Goal: Information Seeking & Learning: Find specific fact

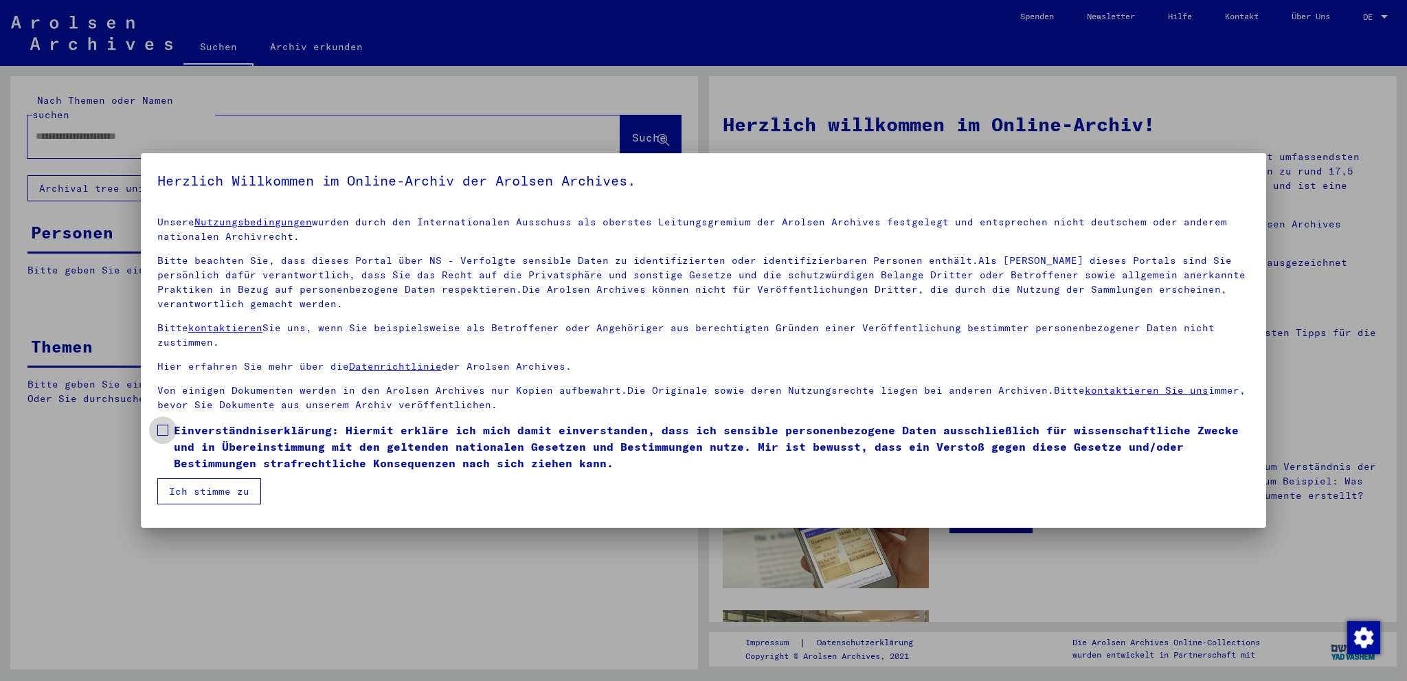
click at [162, 428] on span at bounding box center [162, 430] width 11 height 11
click at [192, 497] on button "Ich stimme zu" at bounding box center [209, 491] width 104 height 26
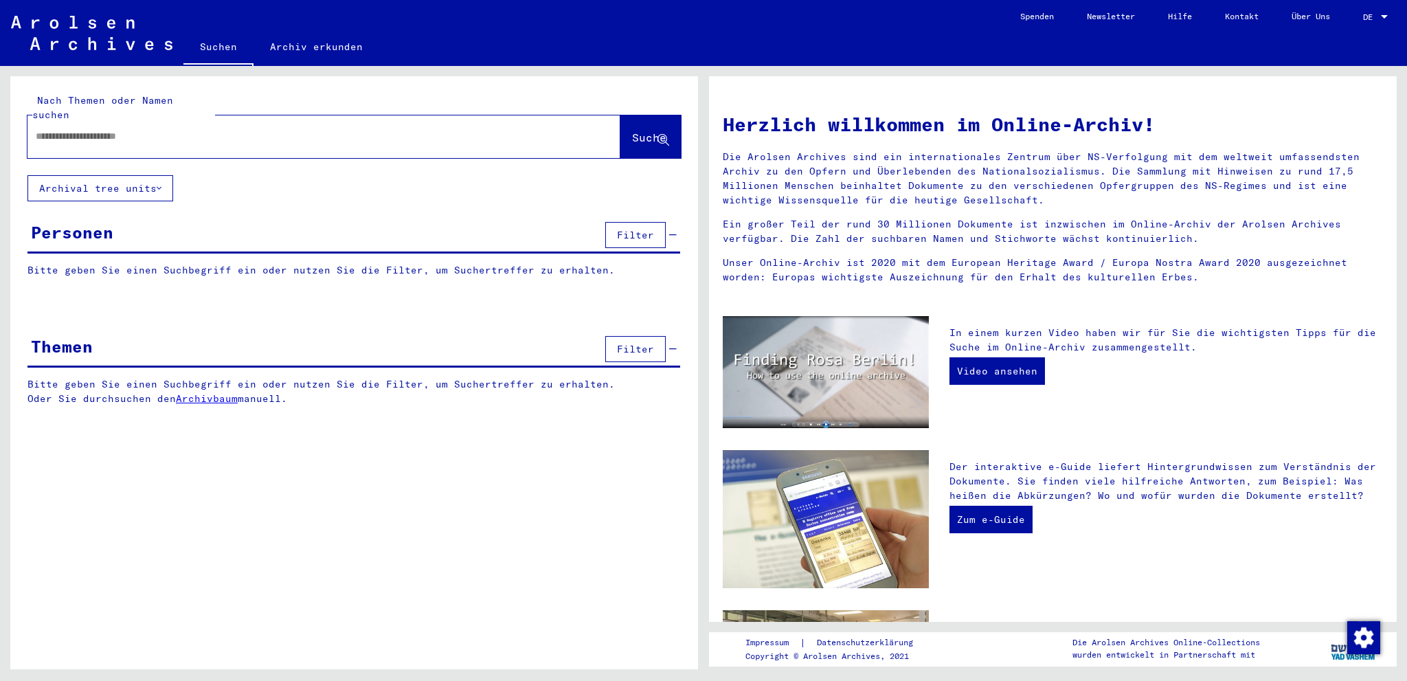
click at [59, 129] on input "text" at bounding box center [308, 136] width 544 height 14
type input "**********"
click at [632, 131] on span "Suche" at bounding box center [649, 138] width 34 height 14
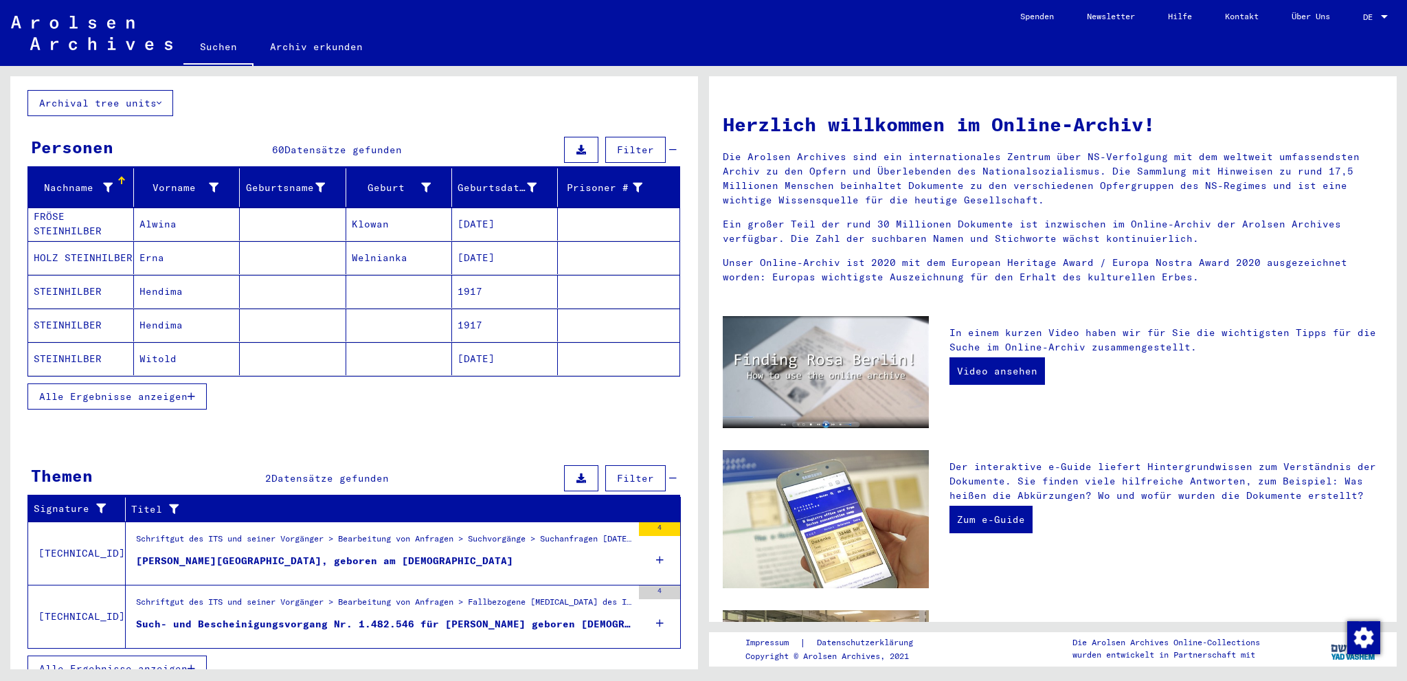
scroll to position [86, 0]
click at [160, 390] on span "Alle Ergebnisse anzeigen" at bounding box center [113, 396] width 148 height 12
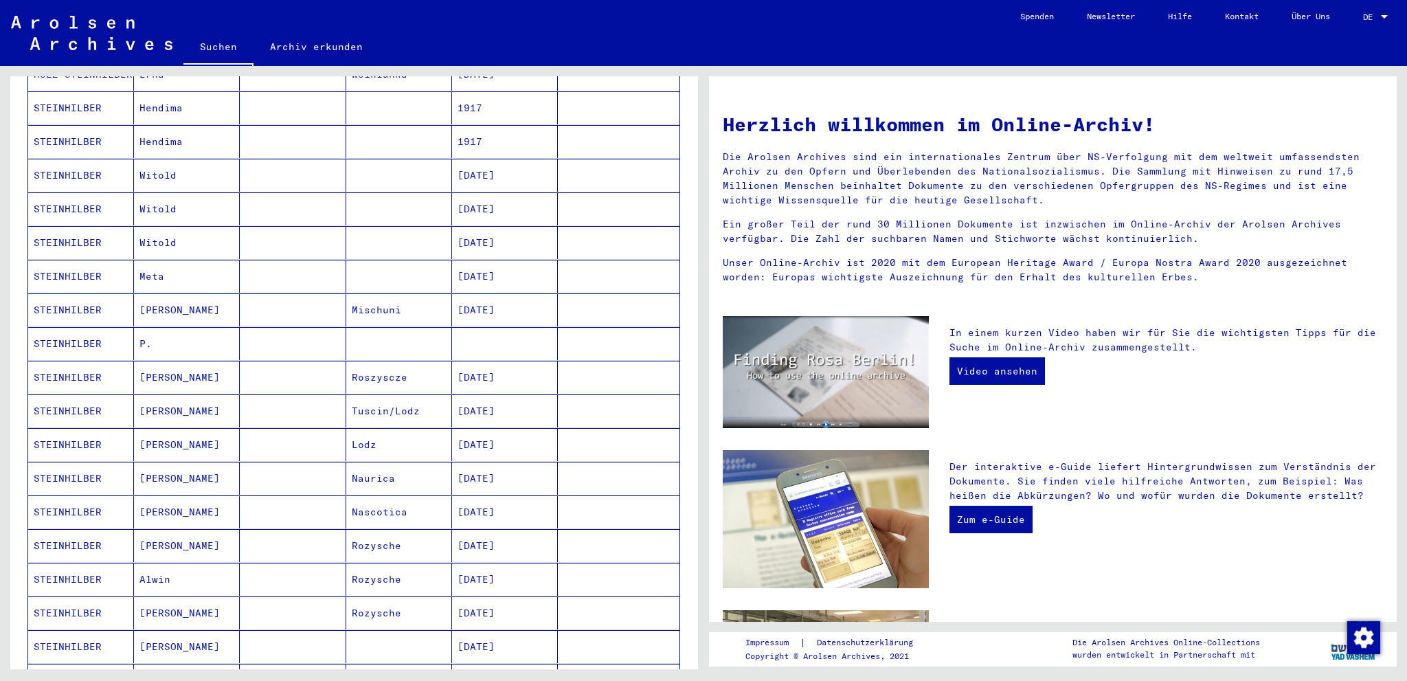
scroll to position [292, 0]
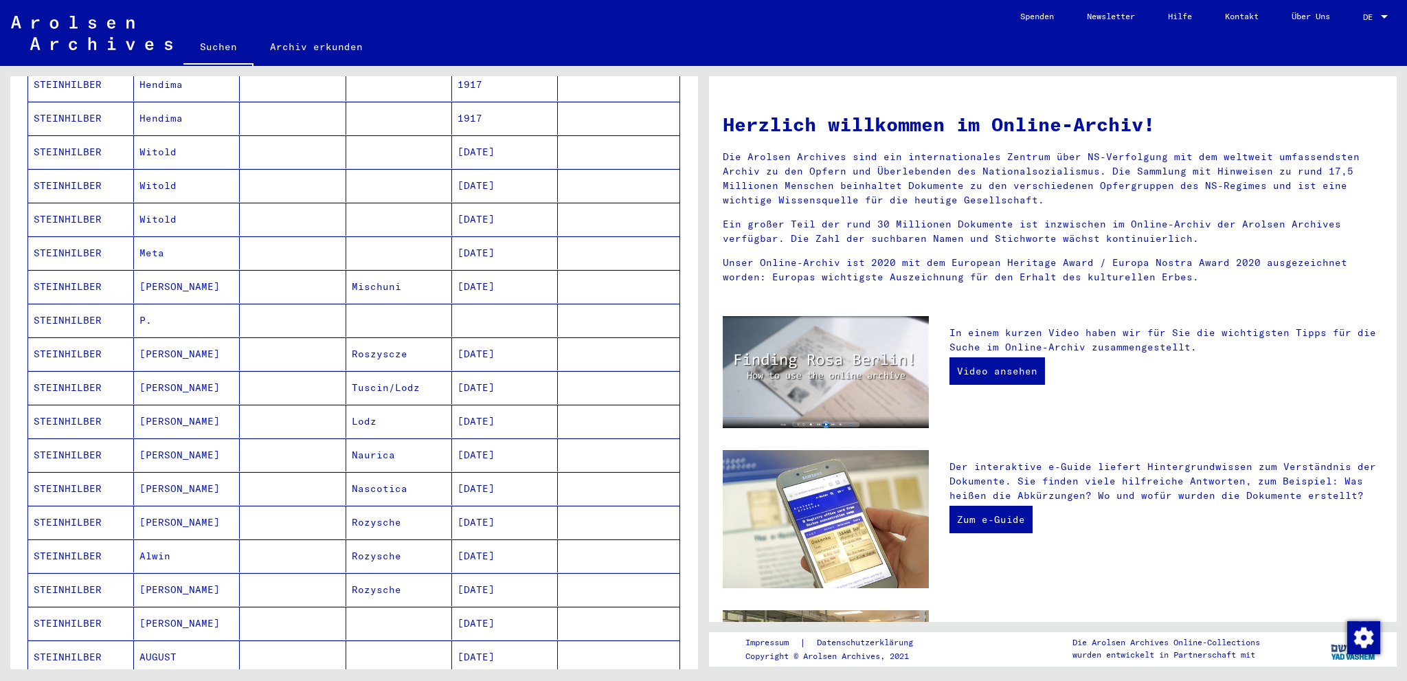
click at [159, 506] on mat-cell "[PERSON_NAME]" at bounding box center [187, 522] width 106 height 33
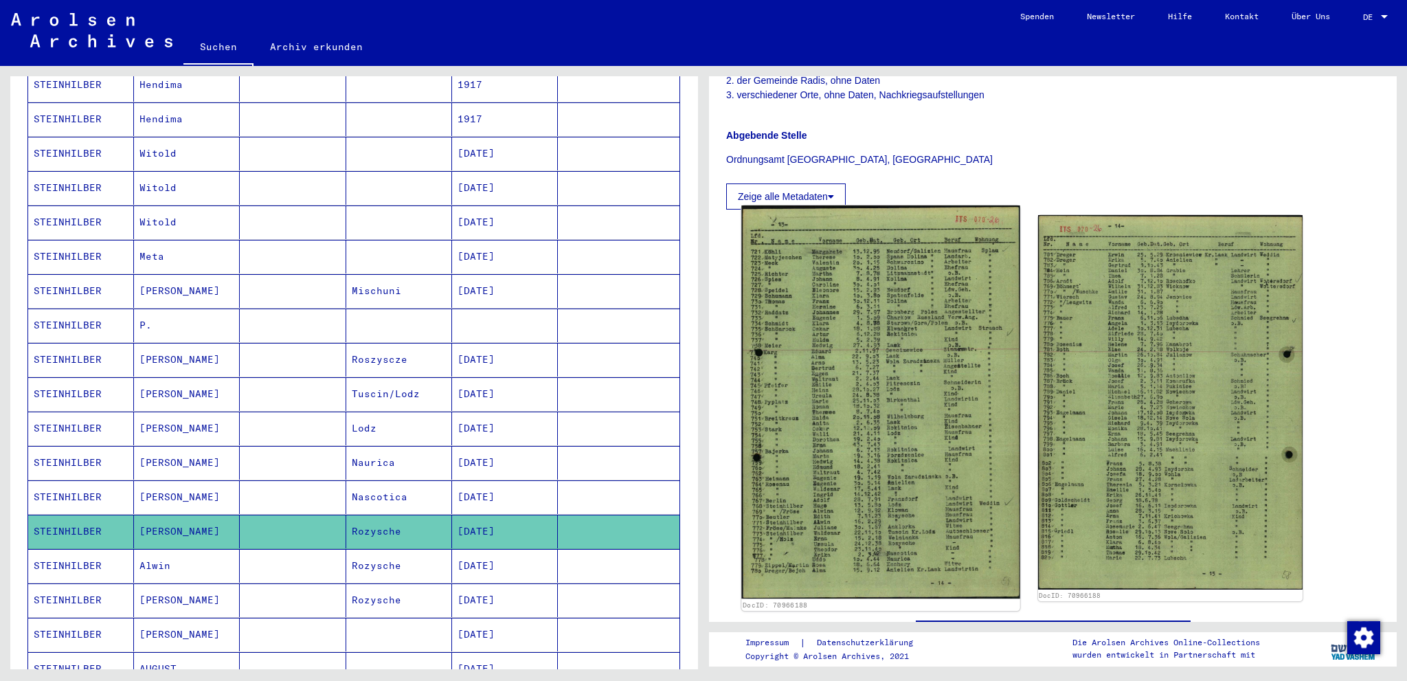
scroll to position [412, 0]
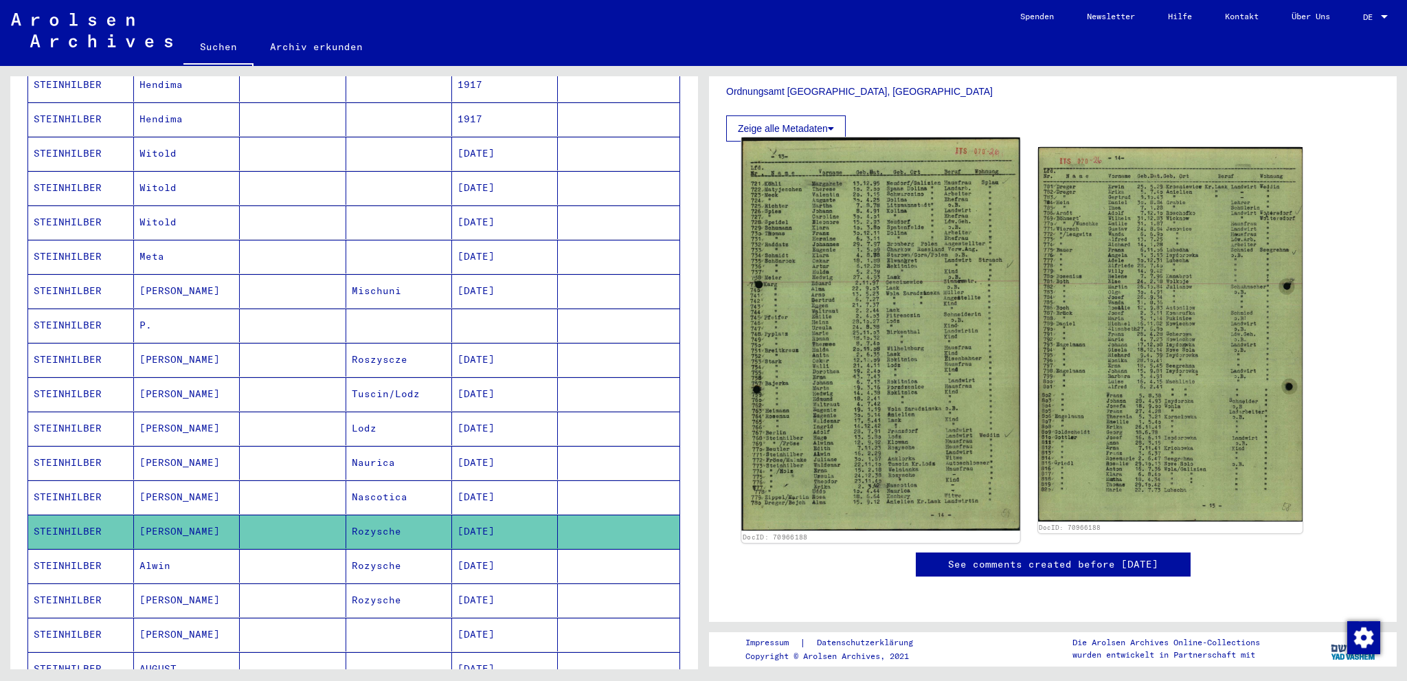
click at [893, 376] on img at bounding box center [880, 333] width 278 height 393
